Goal: Communication & Community: Answer question/provide support

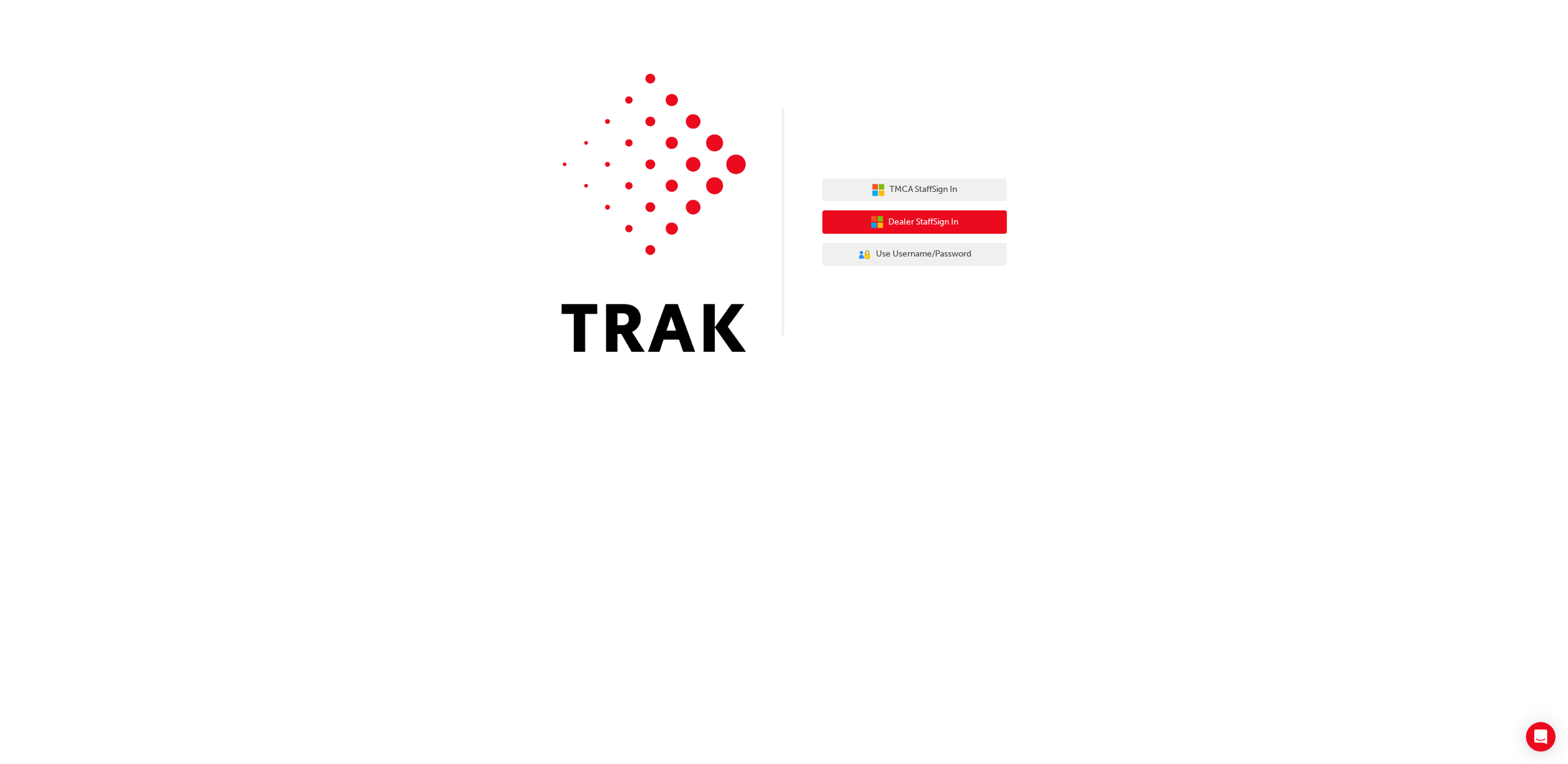
click at [909, 222] on span "Dealer Staff Sign In" at bounding box center [923, 222] width 70 height 14
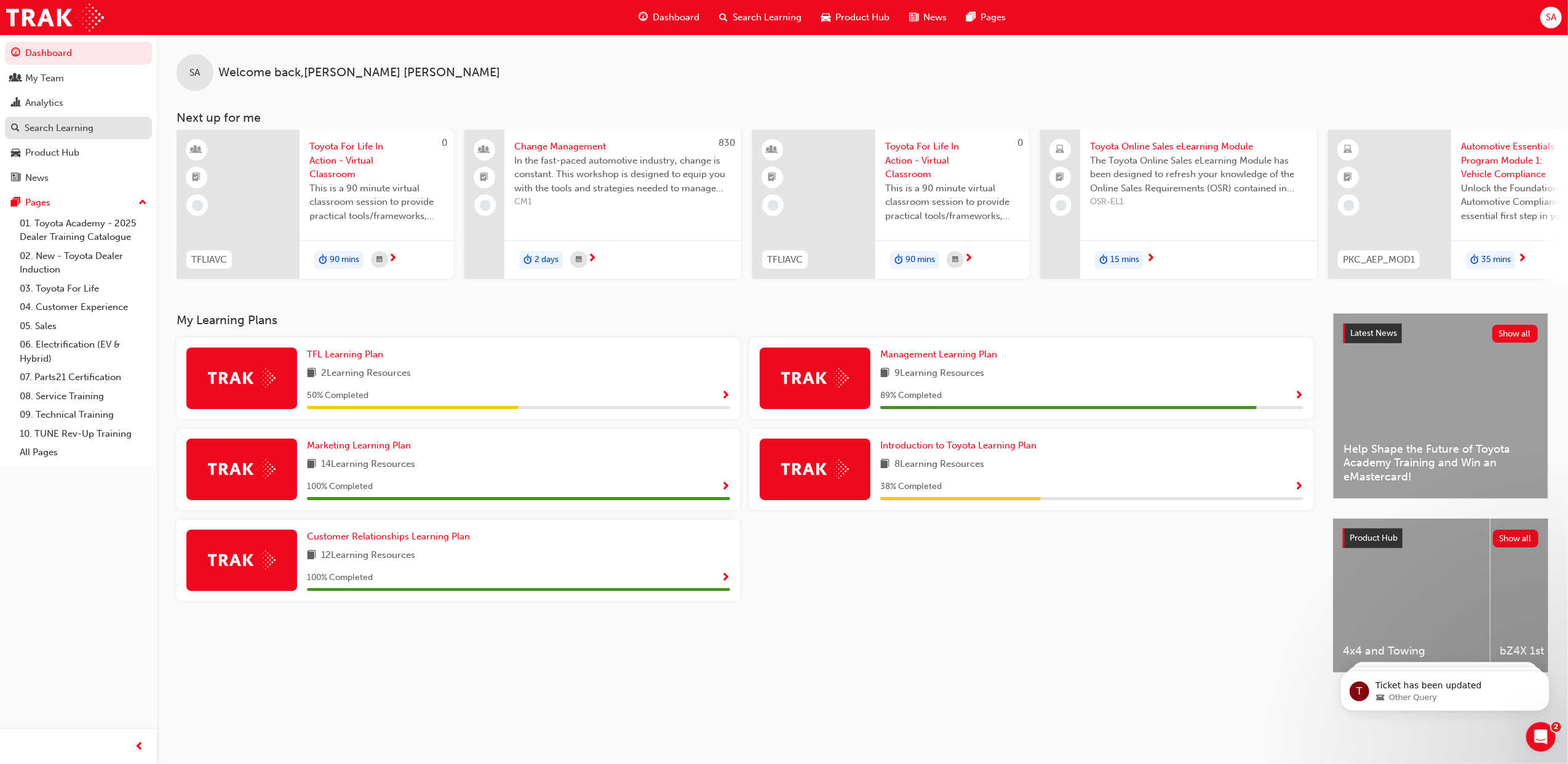
click at [90, 126] on div "Search Learning" at bounding box center [59, 128] width 69 height 14
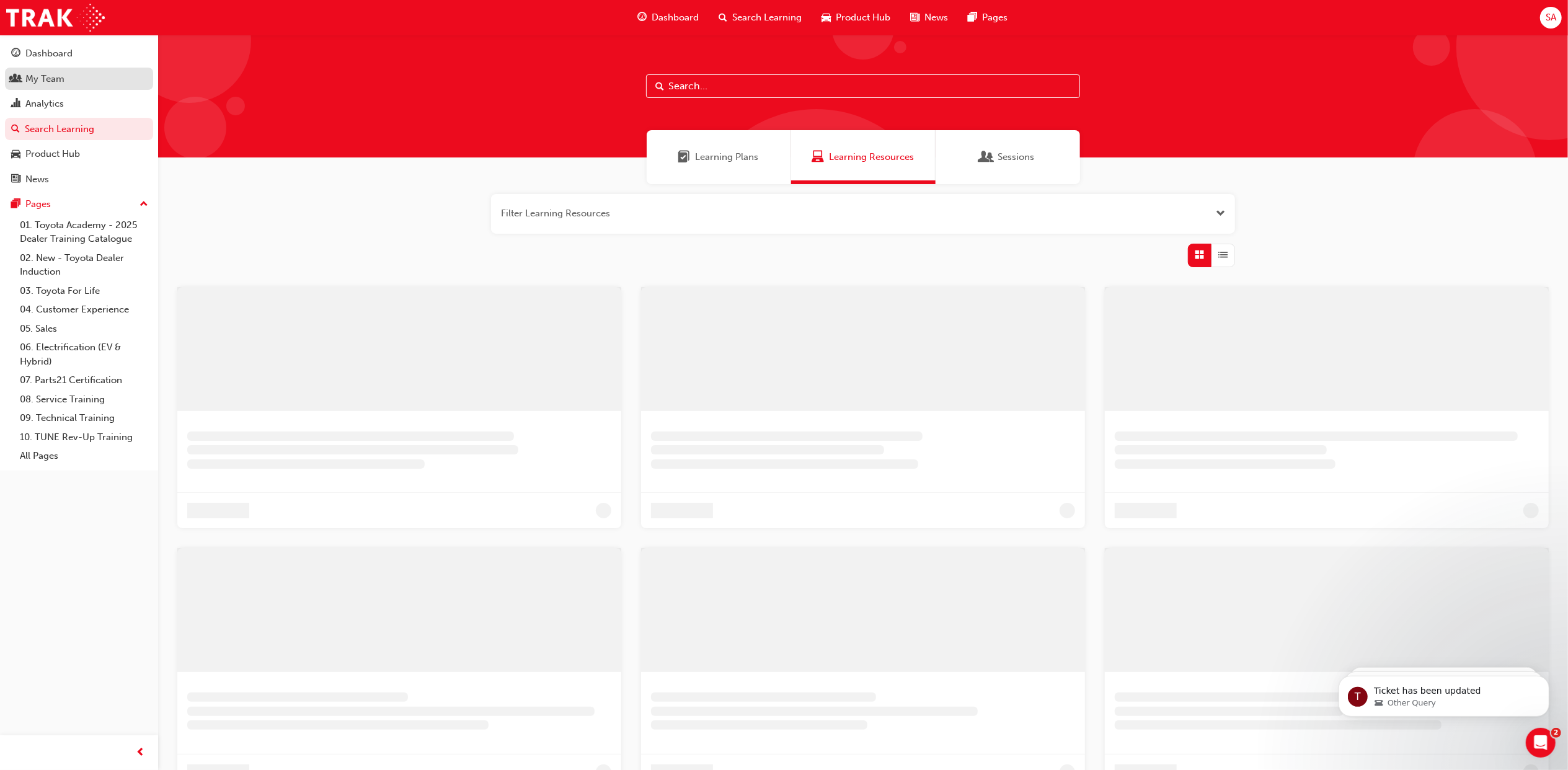
click at [69, 86] on link "My Team" at bounding box center [79, 79] width 148 height 23
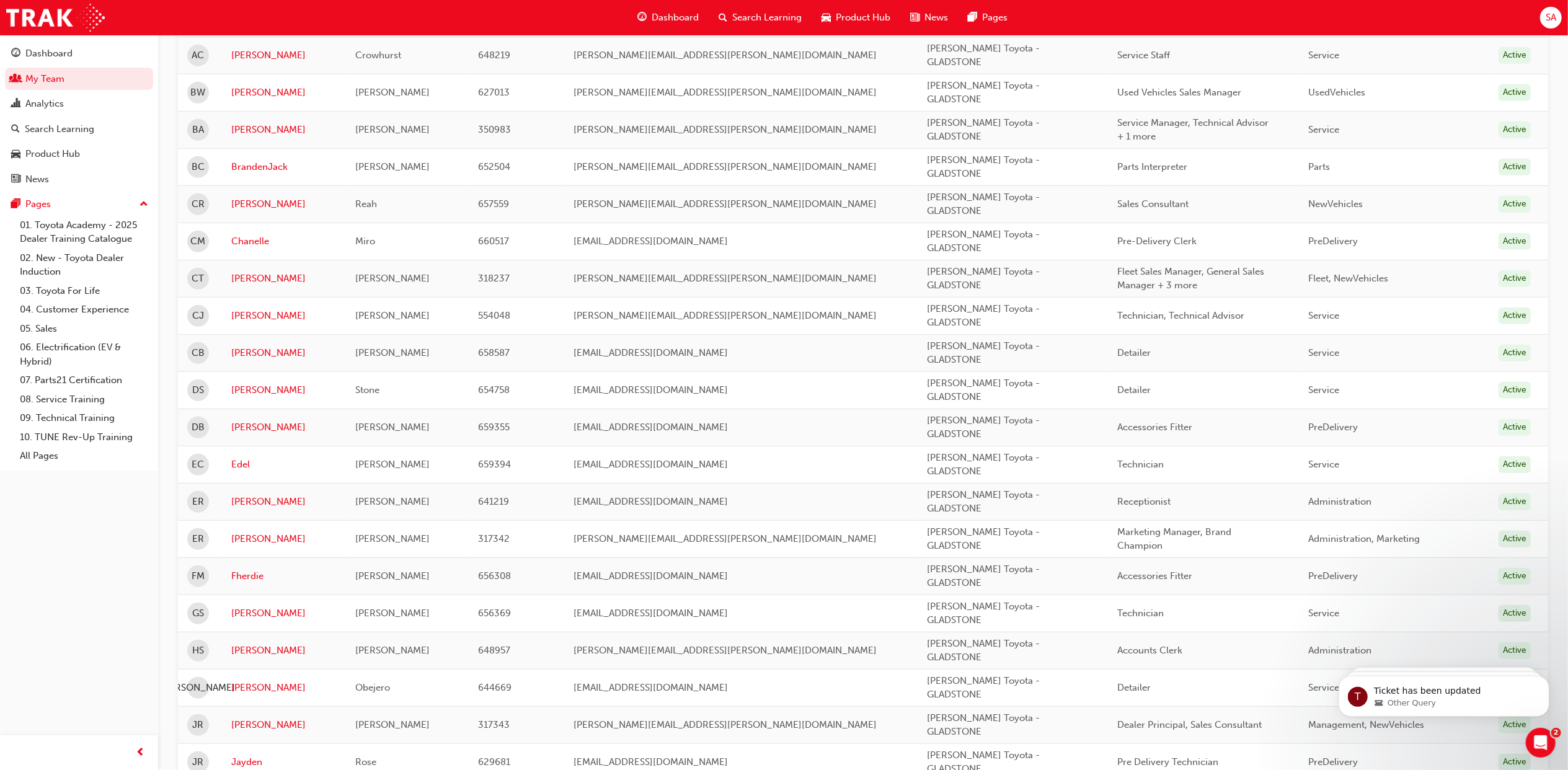
scroll to position [661, 0]
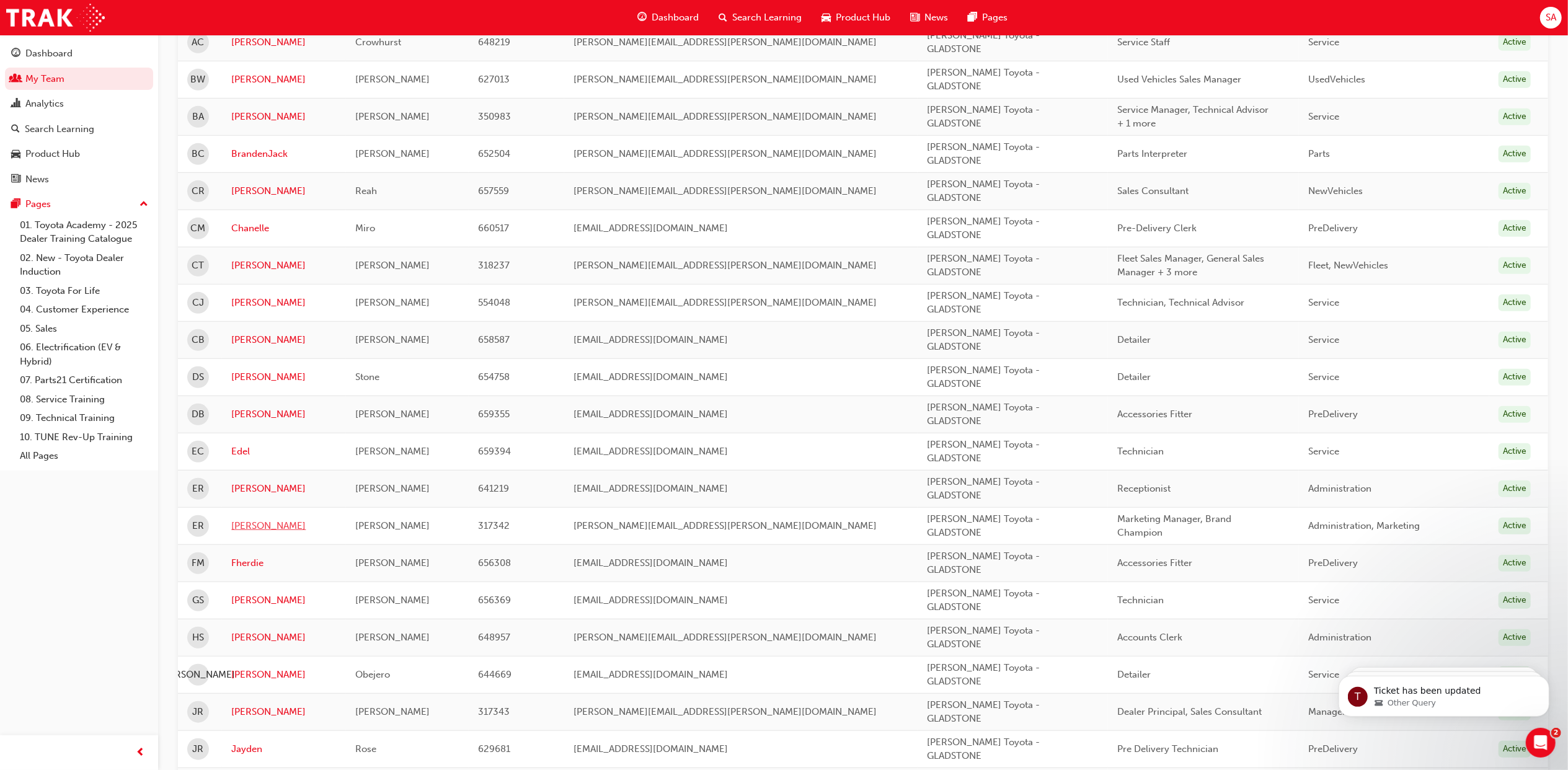
click at [247, 534] on link "[PERSON_NAME]" at bounding box center [284, 526] width 106 height 14
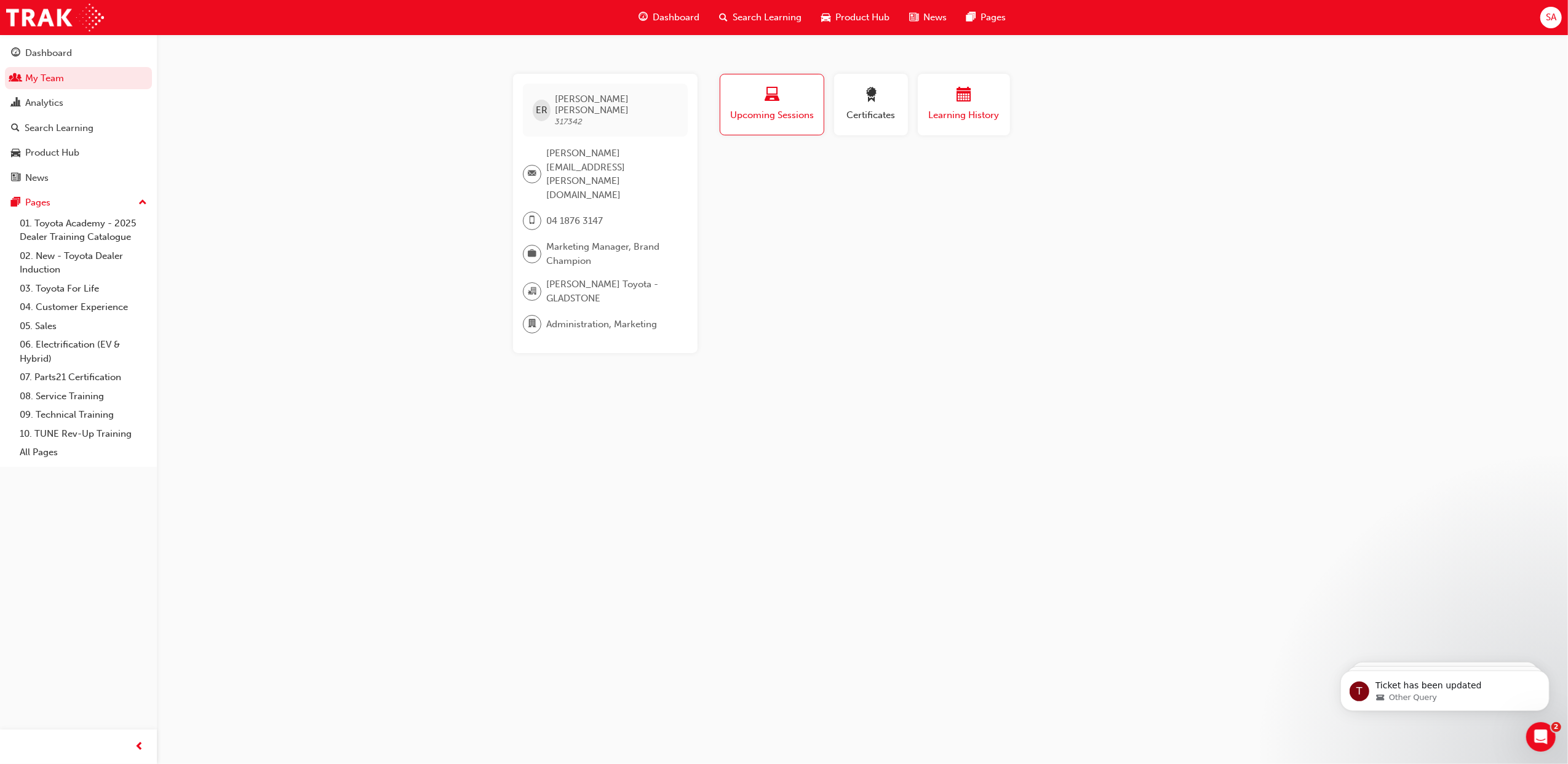
click at [960, 121] on span "Learning History" at bounding box center [964, 115] width 74 height 14
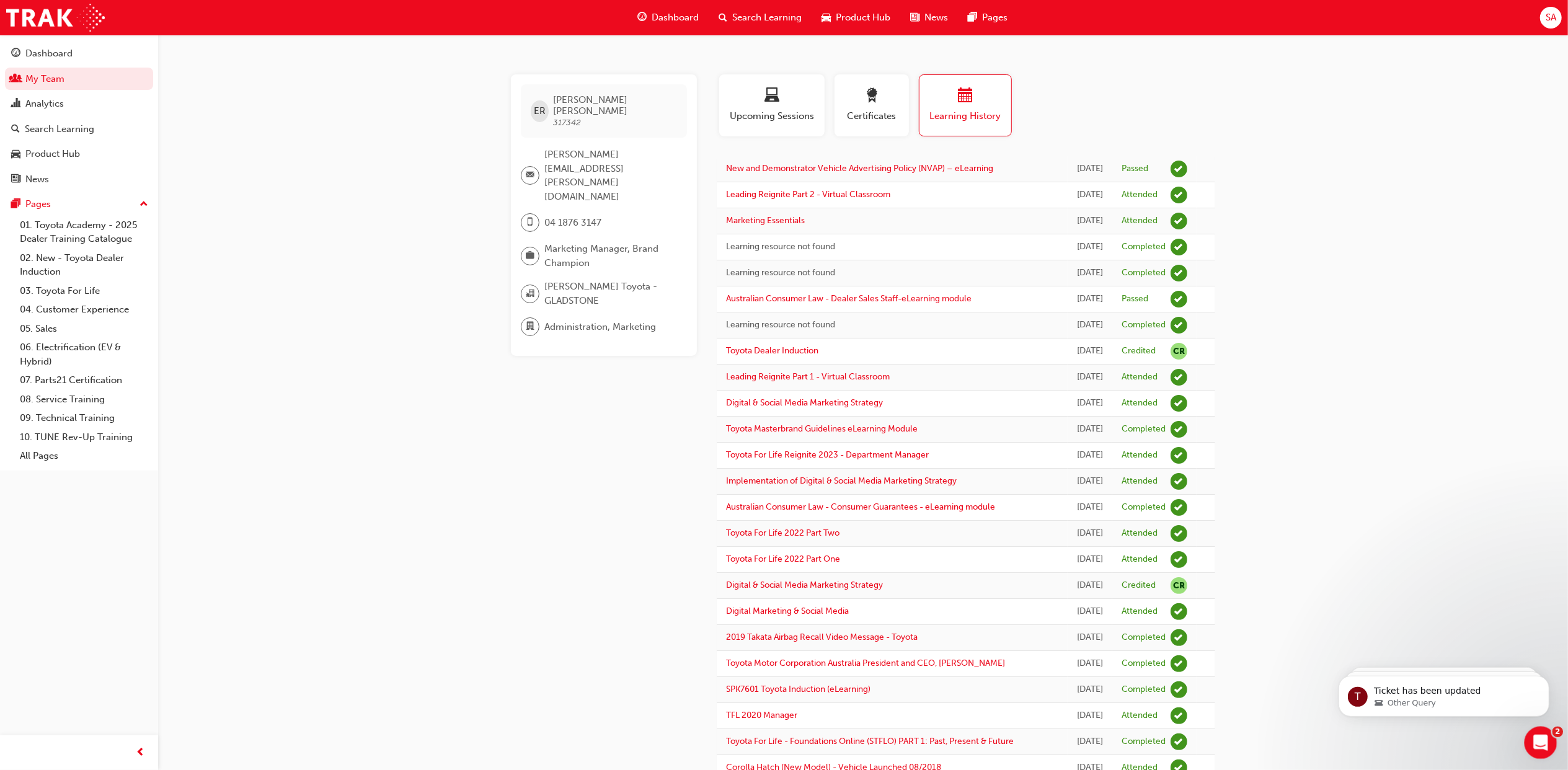
click at [1541, 733] on icon "Open Intercom Messenger" at bounding box center [1539, 741] width 21 height 21
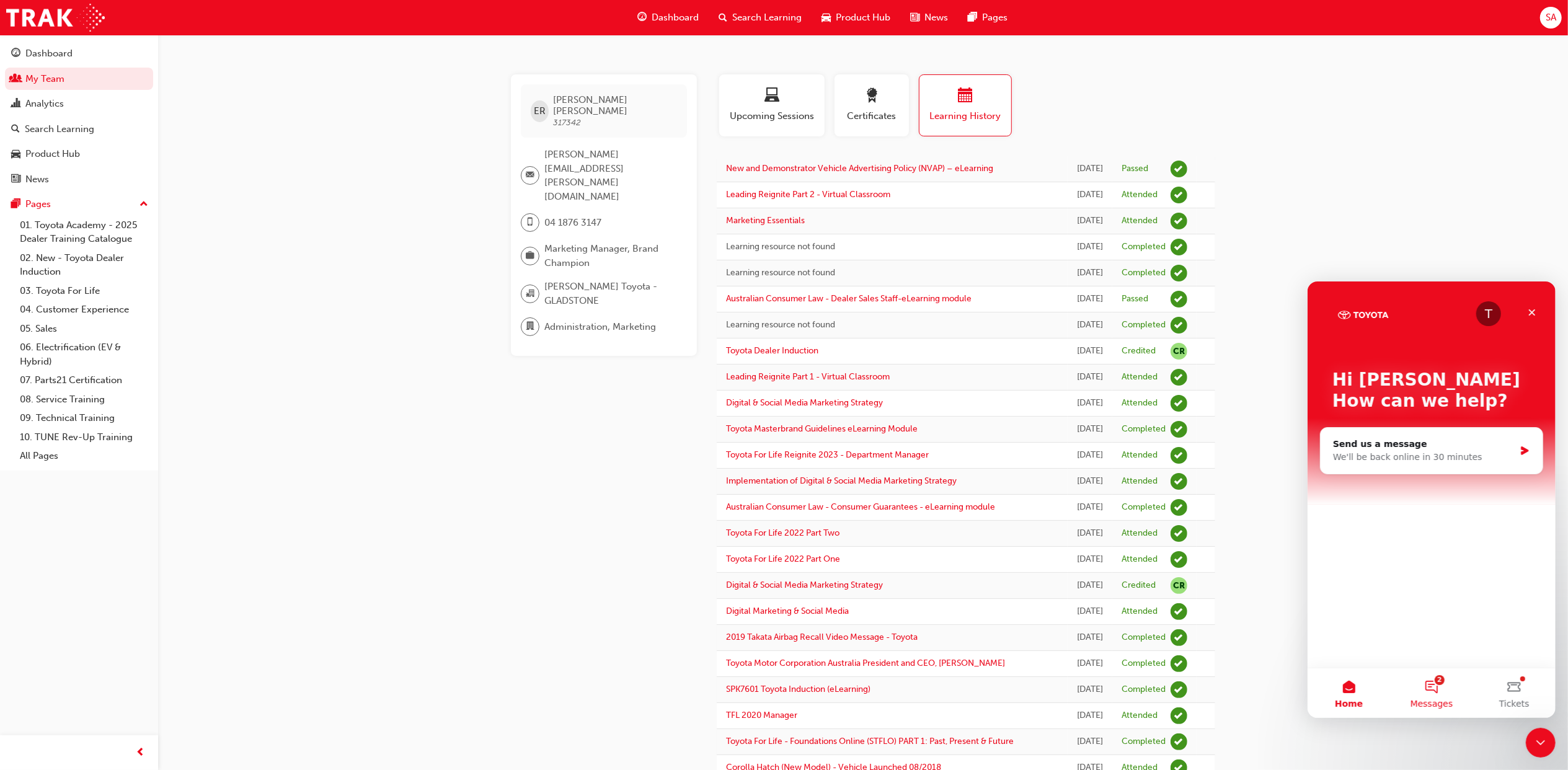
click at [1433, 686] on button "2 Messages" at bounding box center [1430, 692] width 83 height 49
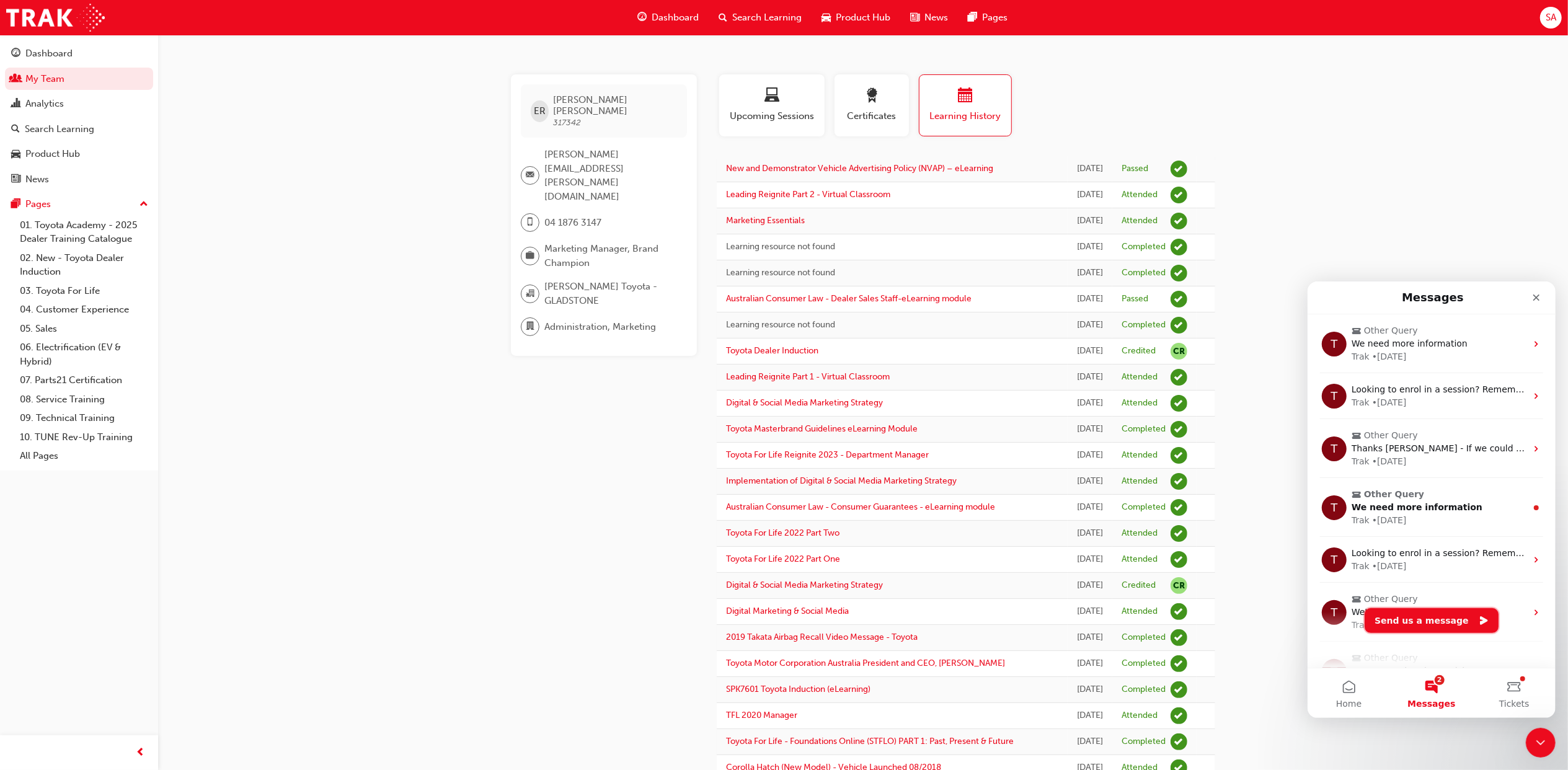
click at [1443, 623] on button "Send us a message" at bounding box center [1431, 620] width 134 height 25
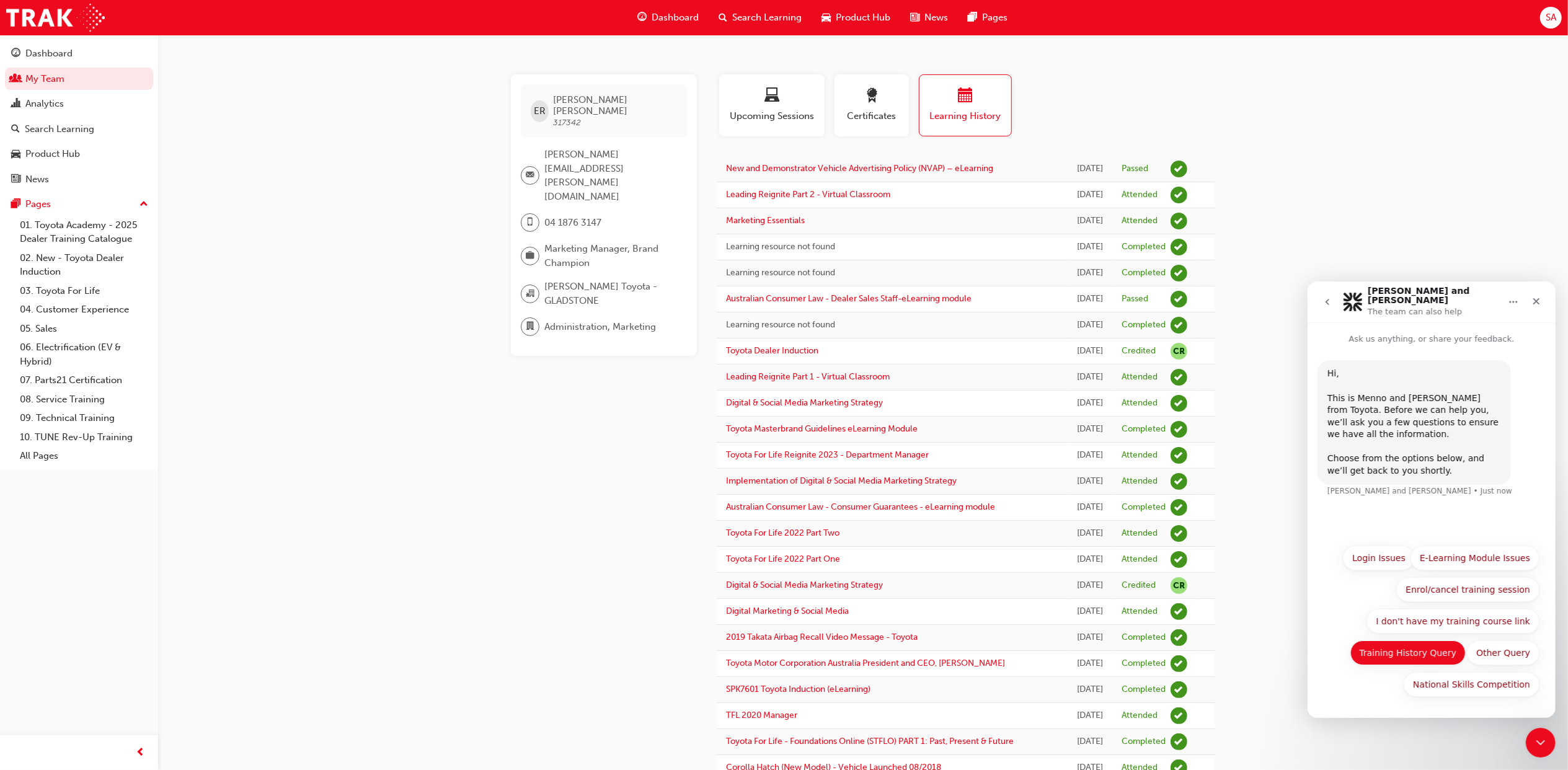
click at [1402, 658] on button "Training History Query" at bounding box center [1408, 652] width 116 height 25
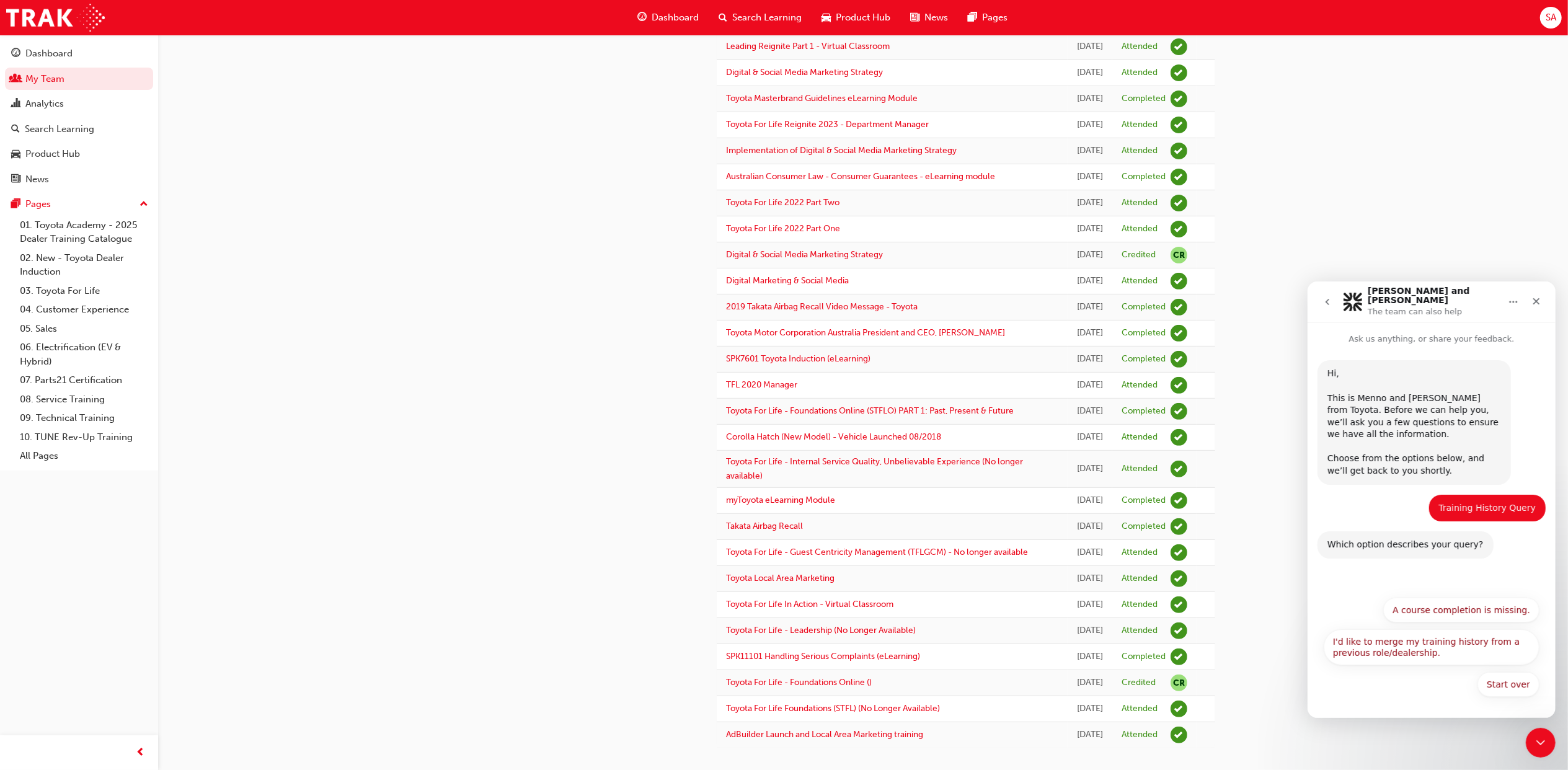
scroll to position [578, 0]
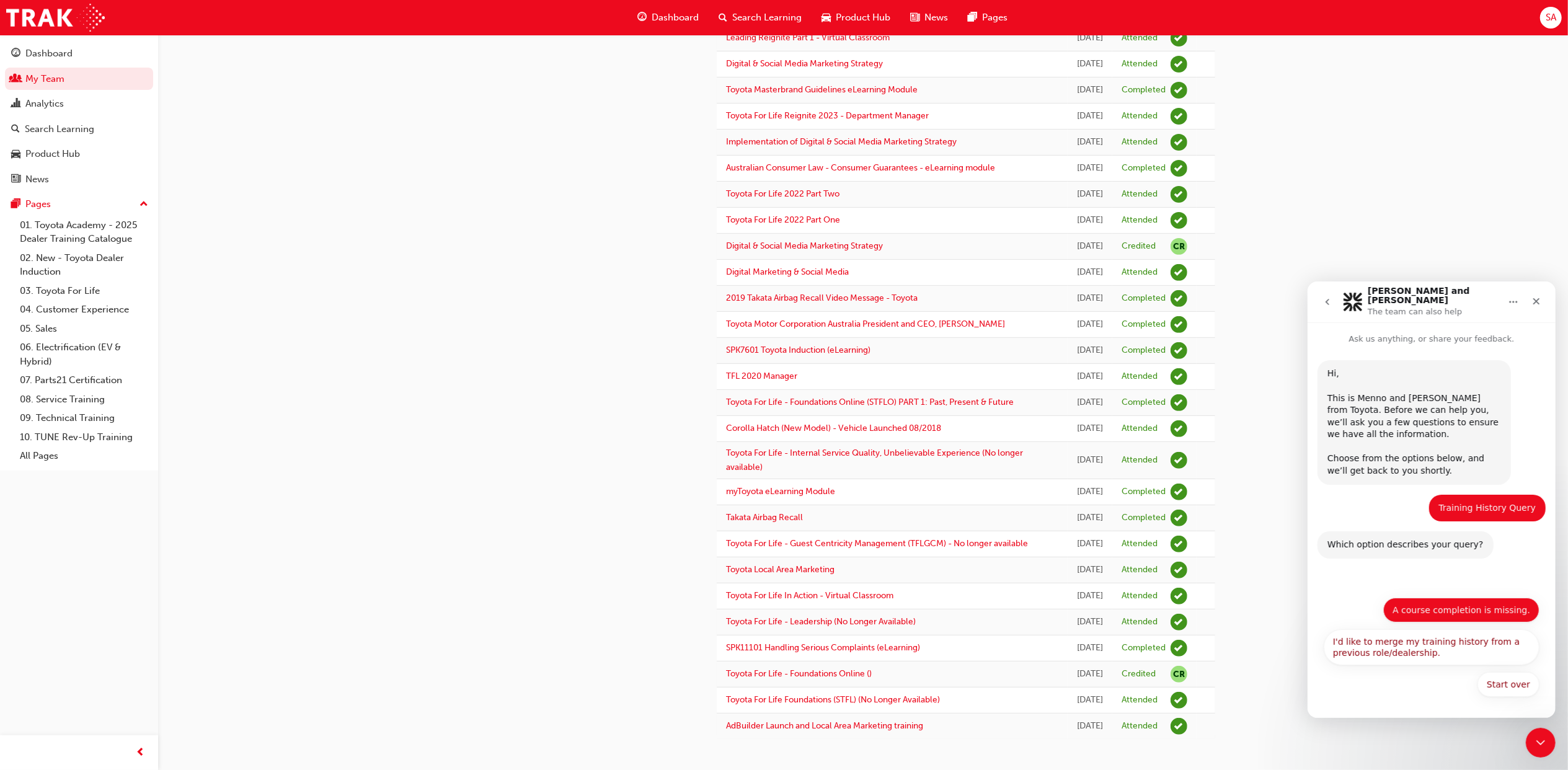
click at [1467, 616] on button "A course completion is missing." at bounding box center [1461, 610] width 157 height 25
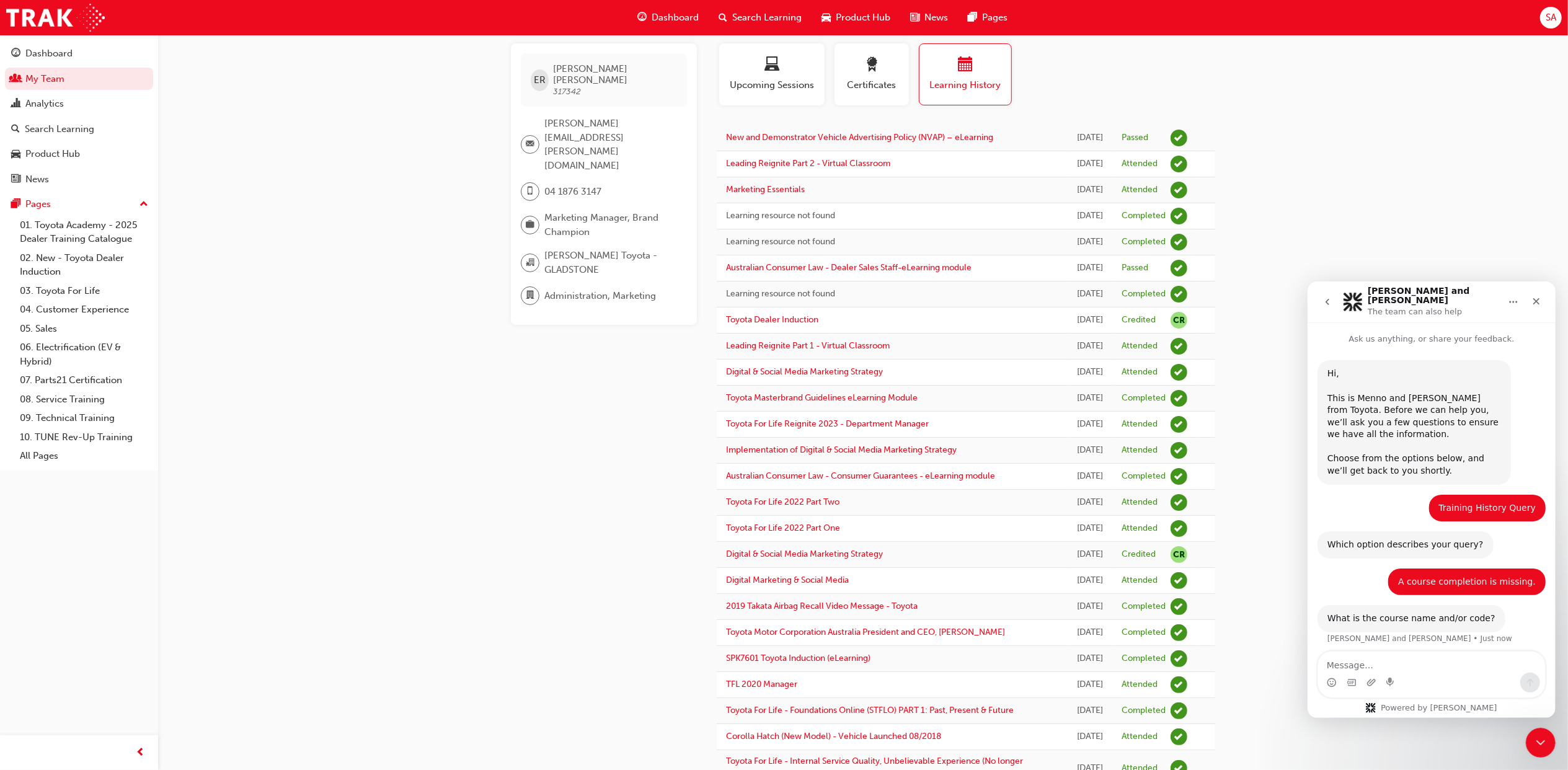
scroll to position [0, 0]
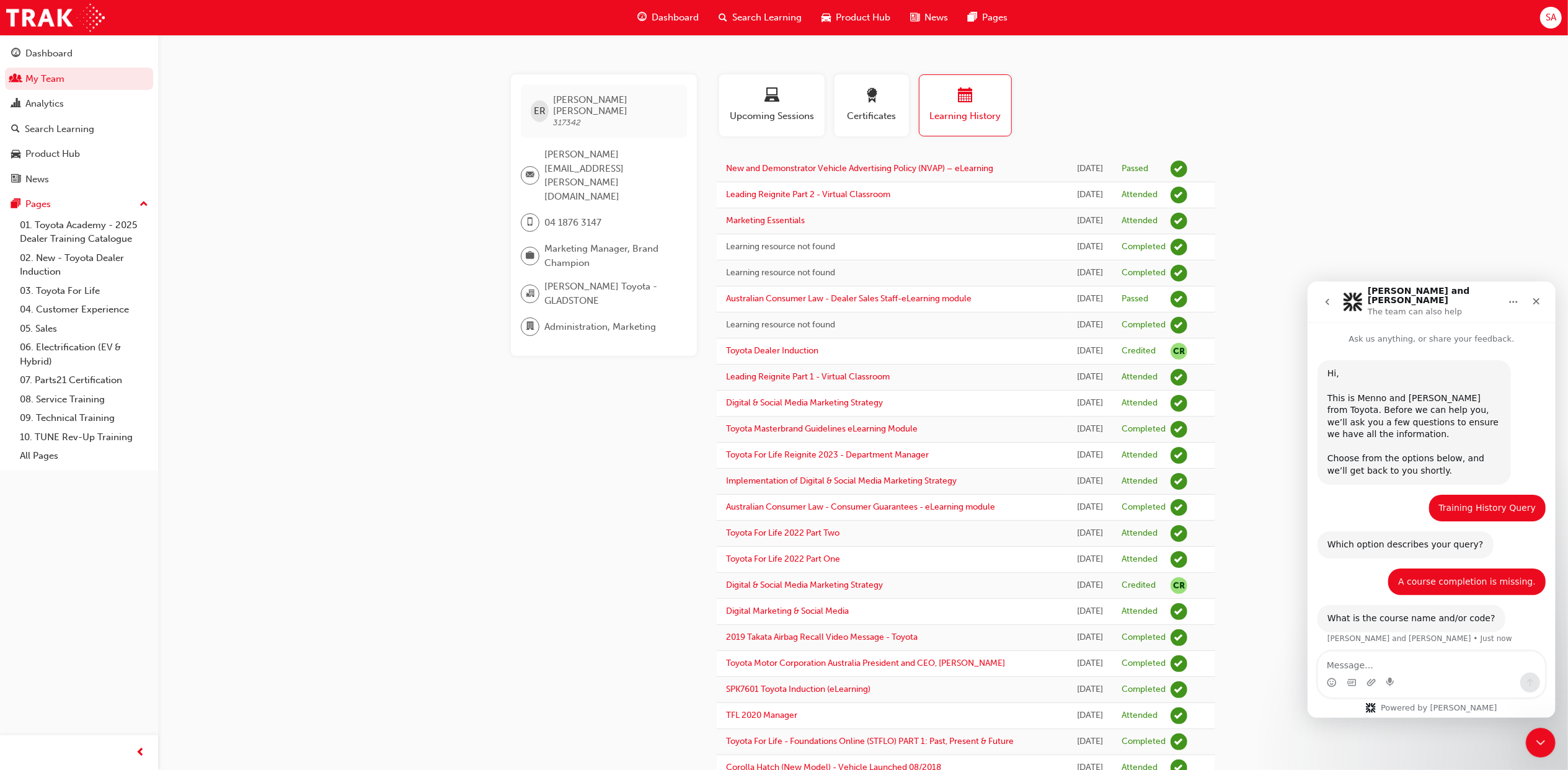
click at [1365, 667] on textarea "Message…" at bounding box center [1431, 662] width 227 height 21
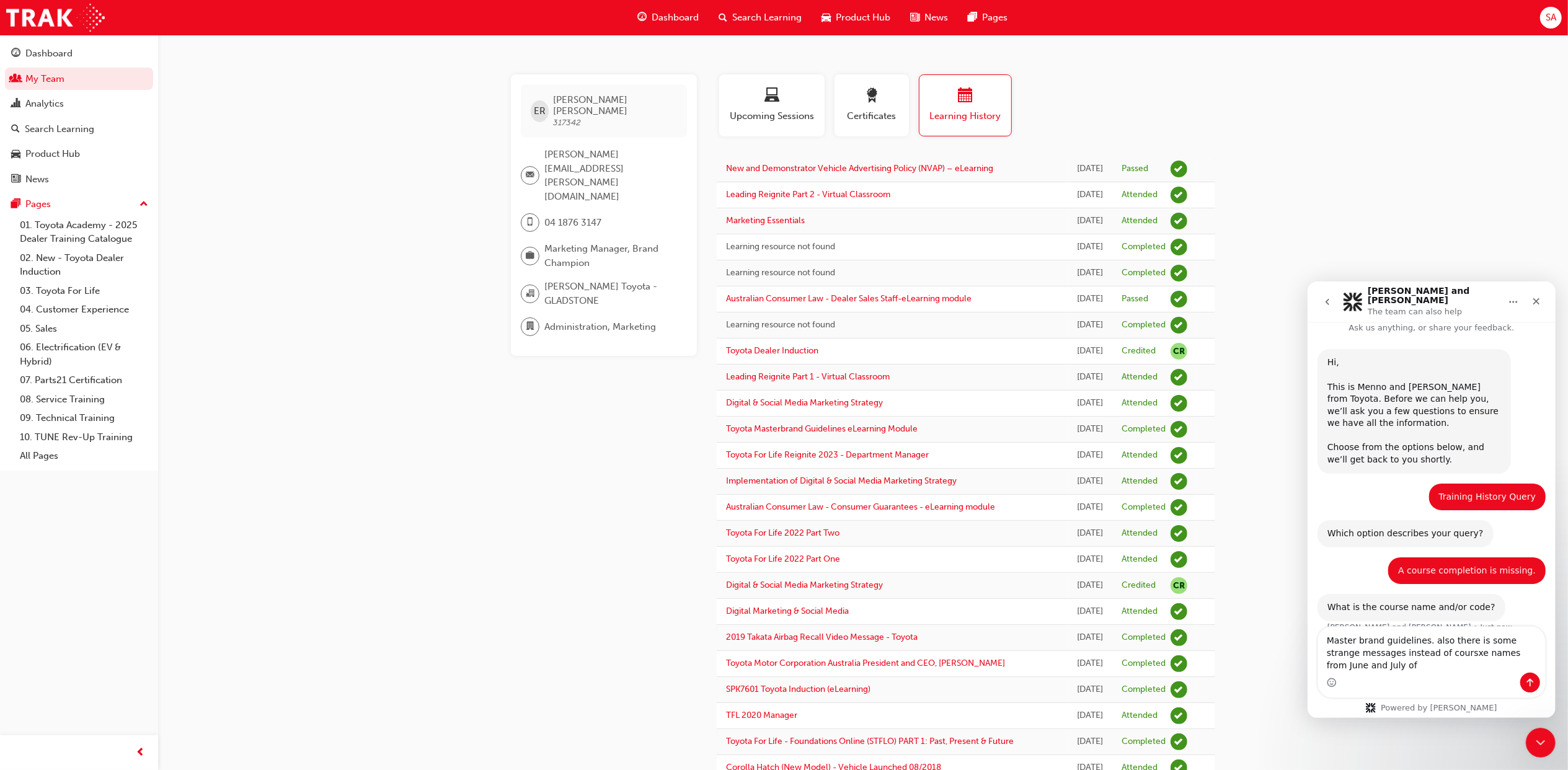
scroll to position [24, 0]
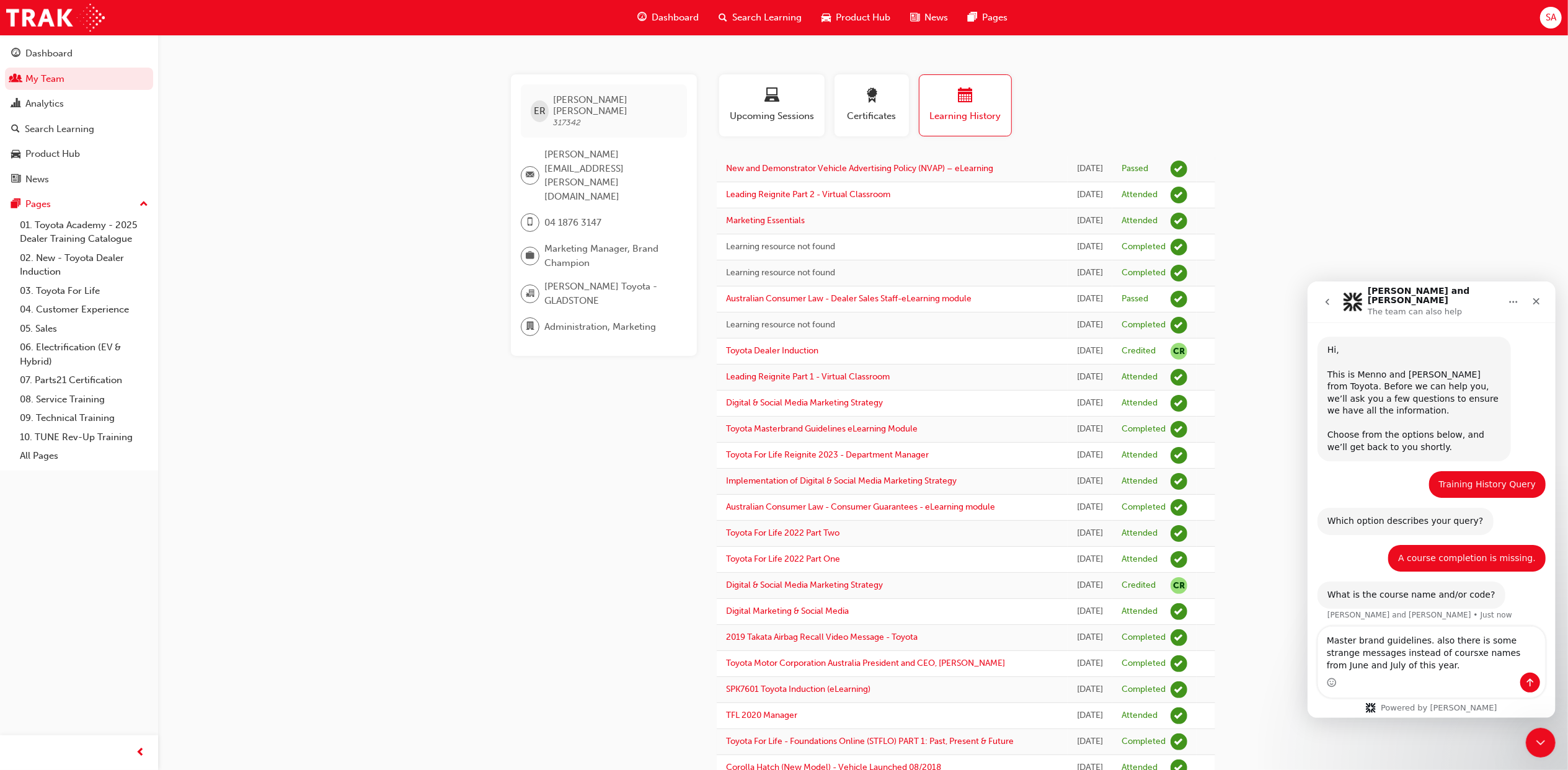
type textarea "Master brand guidelines. also there is some strange messages instead of coursxe…"
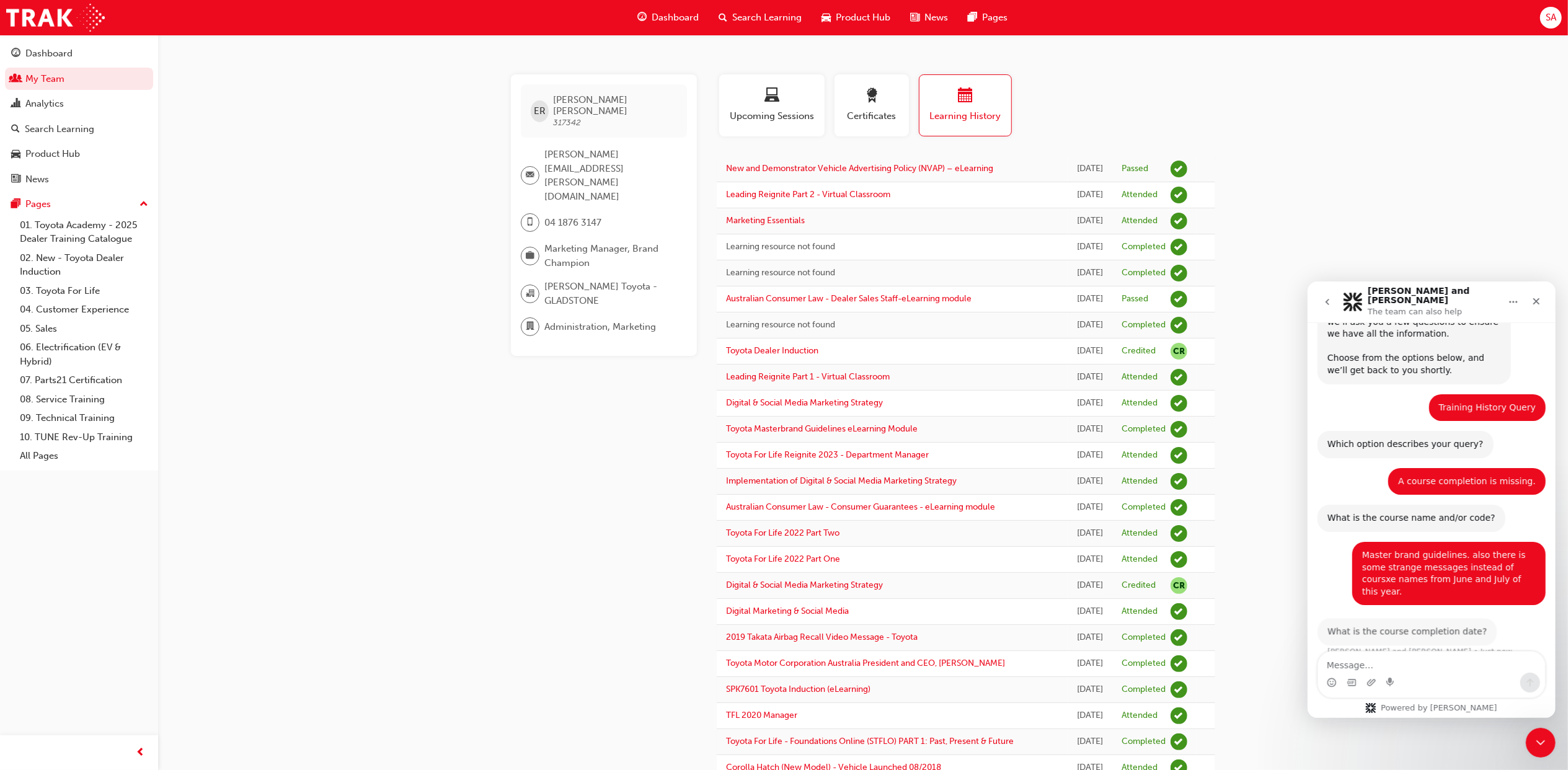
scroll to position [97, 0]
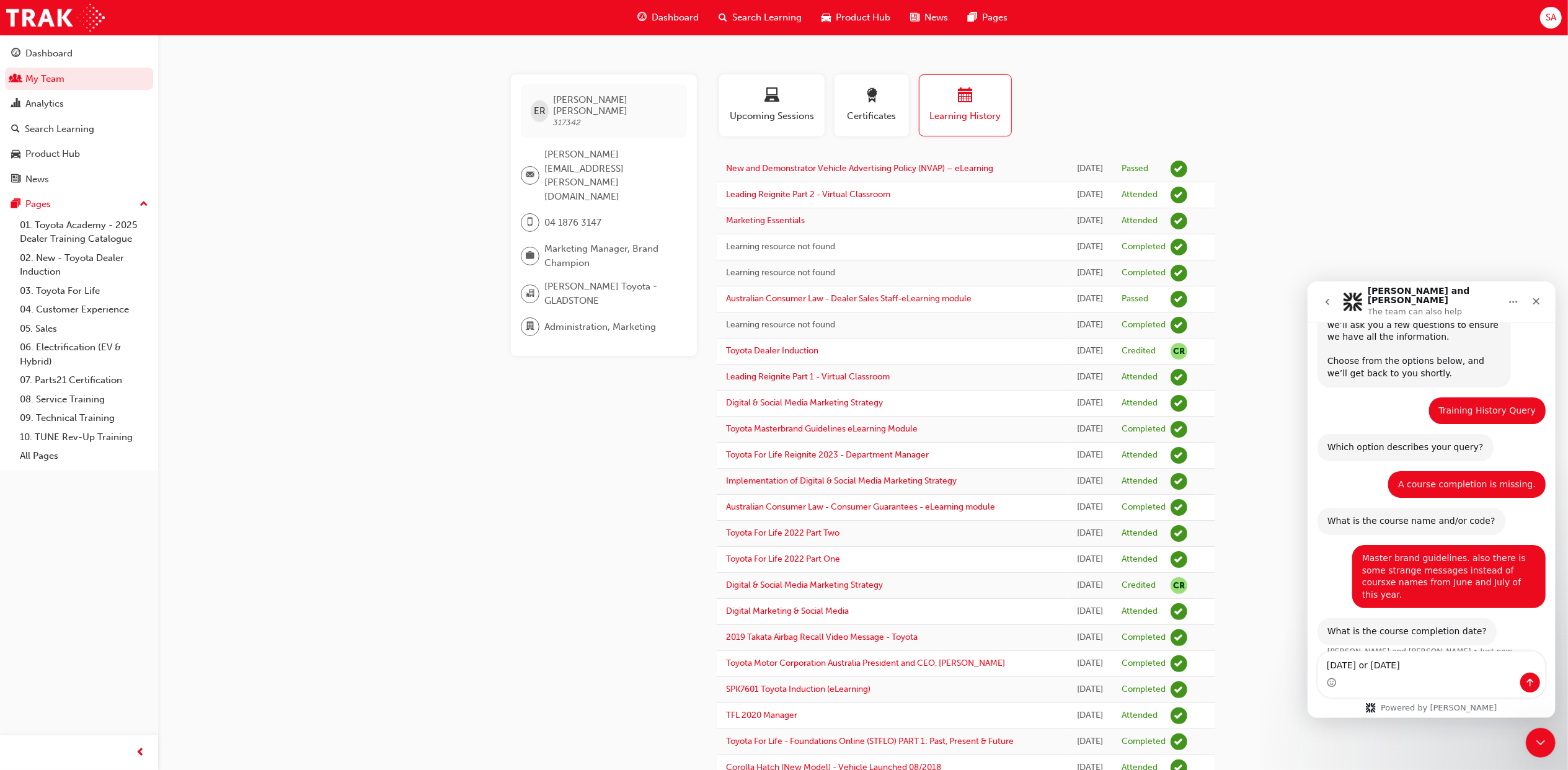
type textarea "[DATE] or [DATE]"
click at [1534, 683] on button "Send a message…" at bounding box center [1530, 682] width 20 height 20
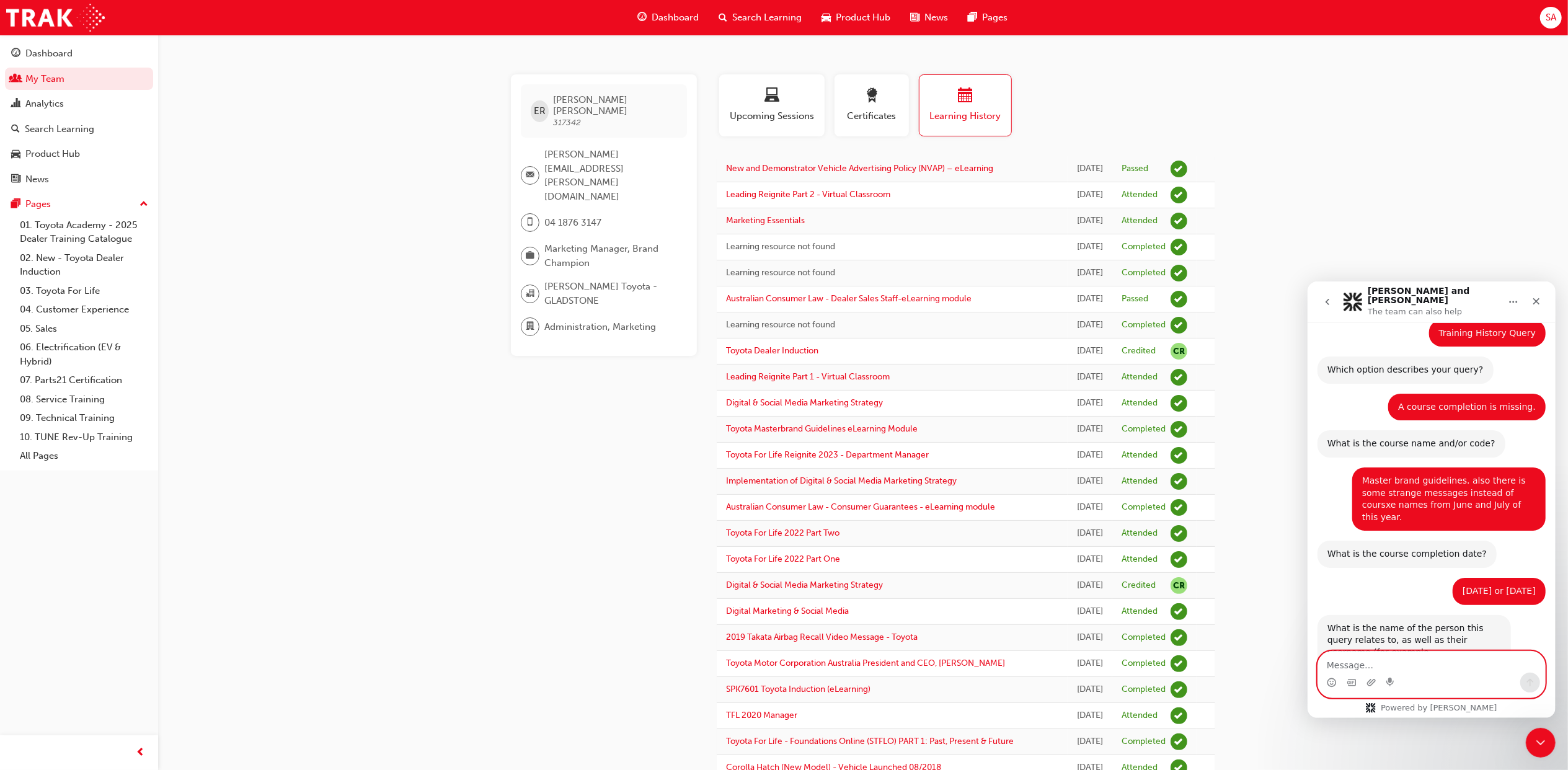
scroll to position [196, 0]
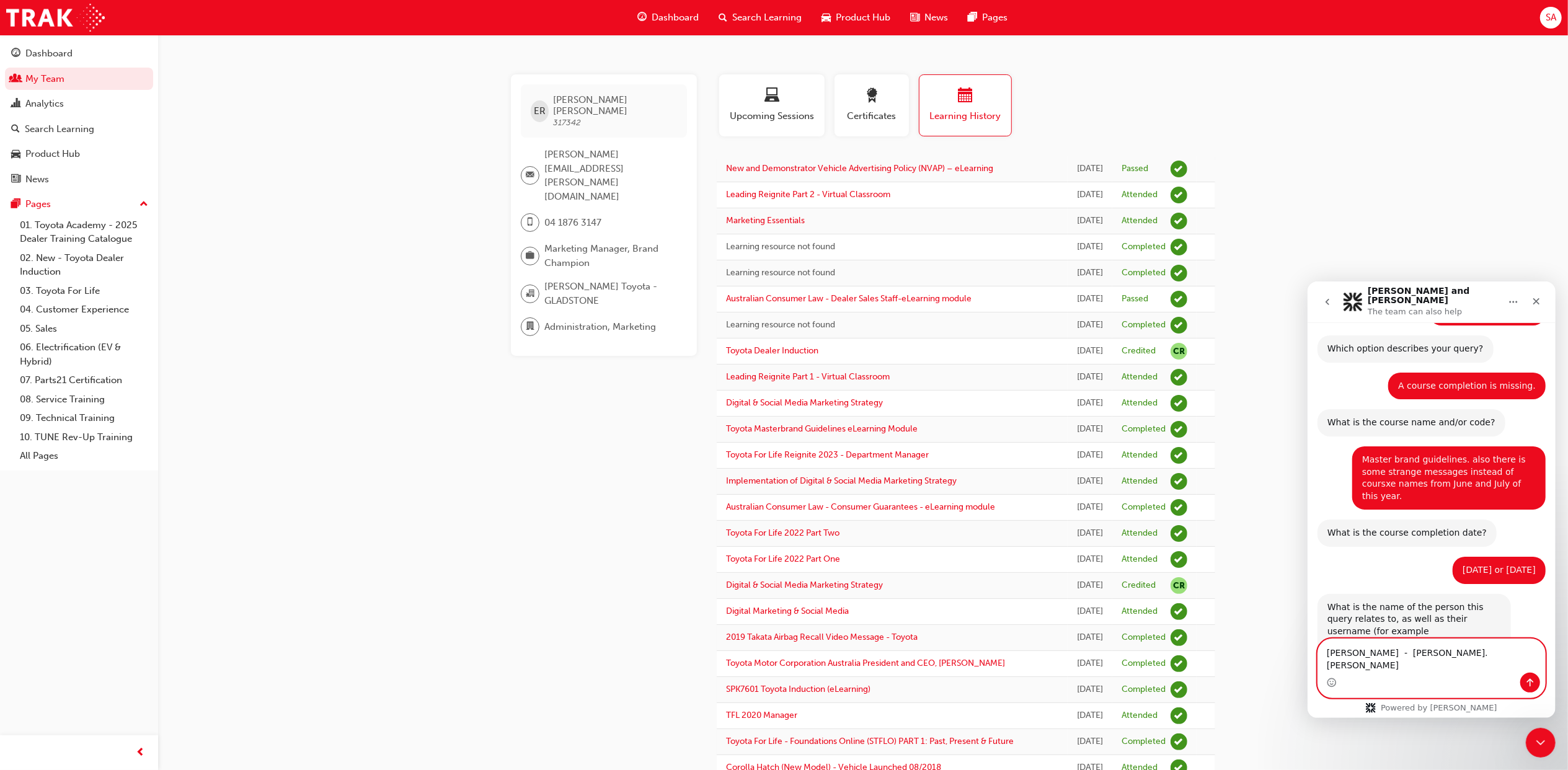
type textarea "[PERSON_NAME] - [PERSON_NAME].[PERSON_NAME]"
click at [1528, 689] on button "Send a message…" at bounding box center [1530, 682] width 20 height 20
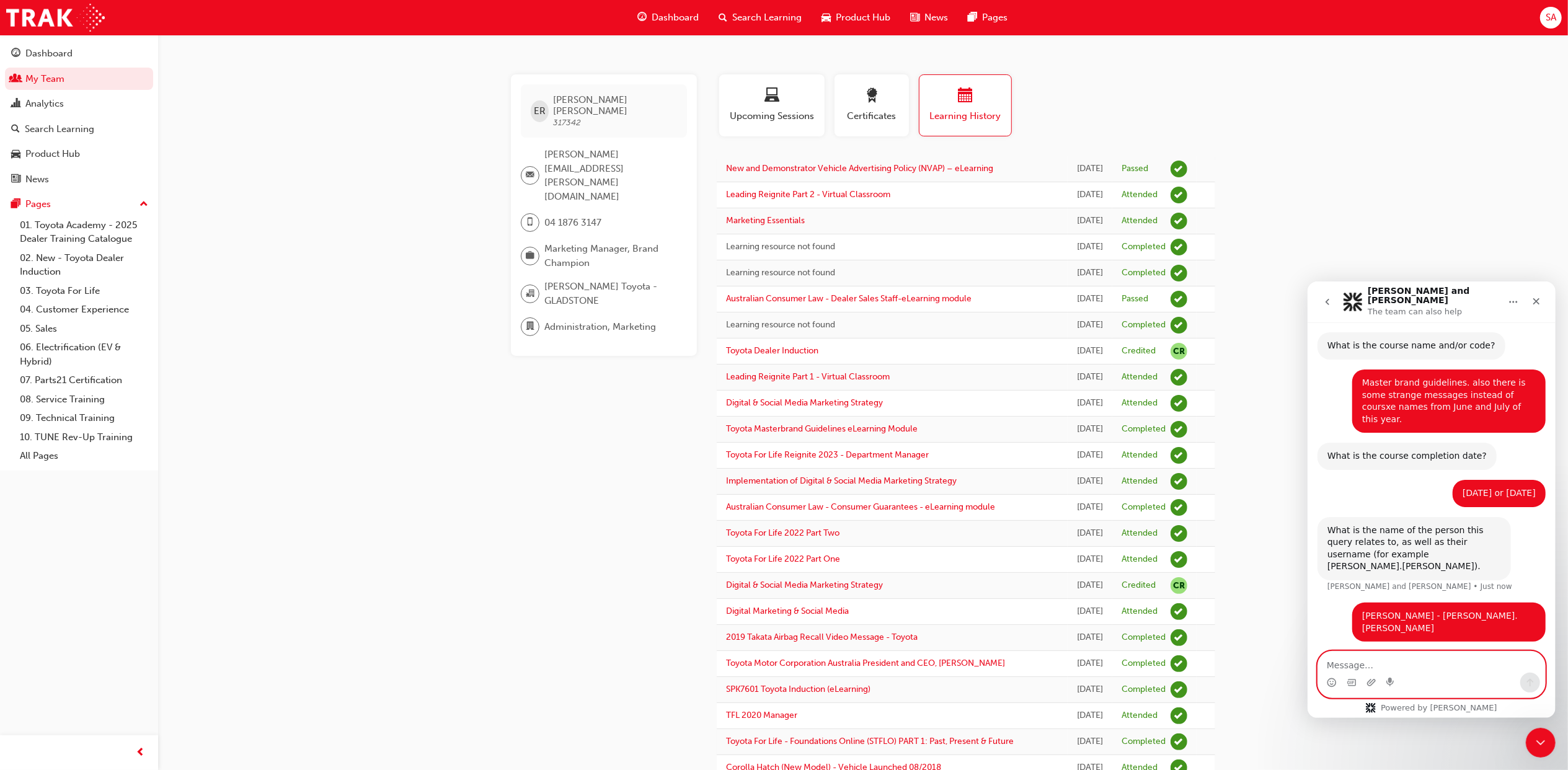
click at [1471, 669] on textarea "Message…" at bounding box center [1431, 662] width 227 height 21
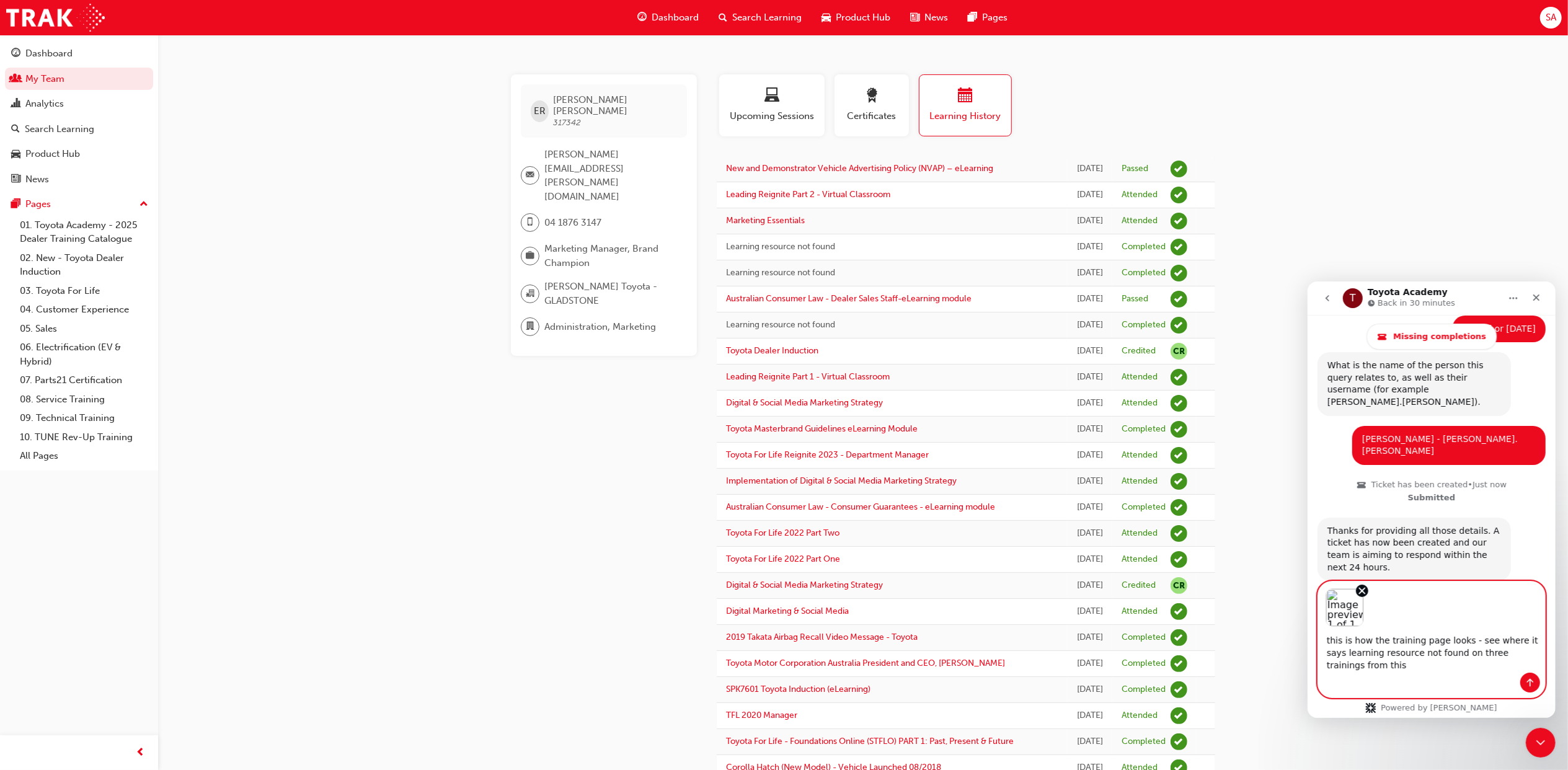
scroll to position [477, 0]
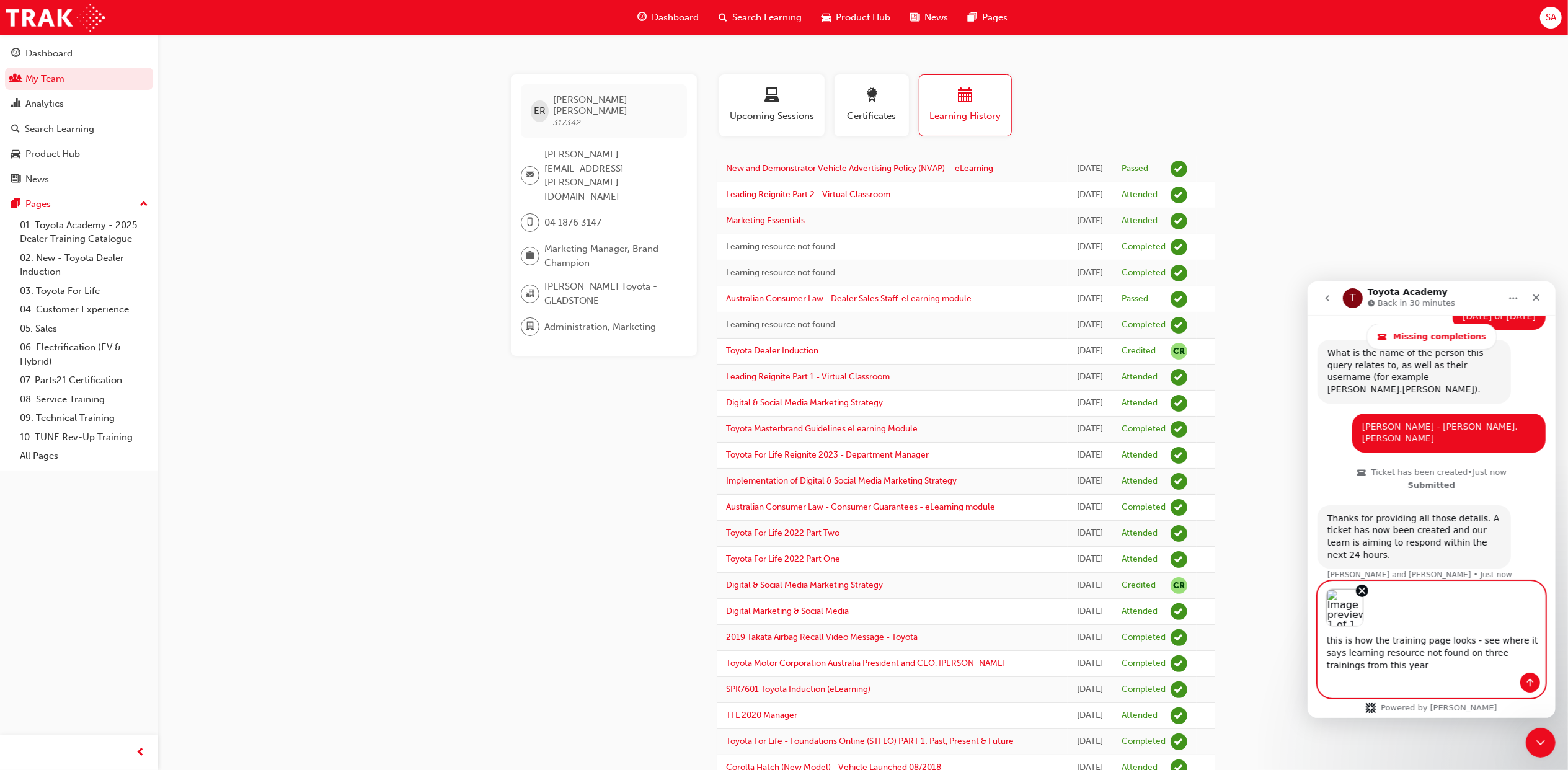
type textarea "this is how the training page looks - see where it says learning resource not f…"
click at [1531, 674] on button "Send a message…" at bounding box center [1530, 682] width 20 height 20
